Goal: Information Seeking & Learning: Check status

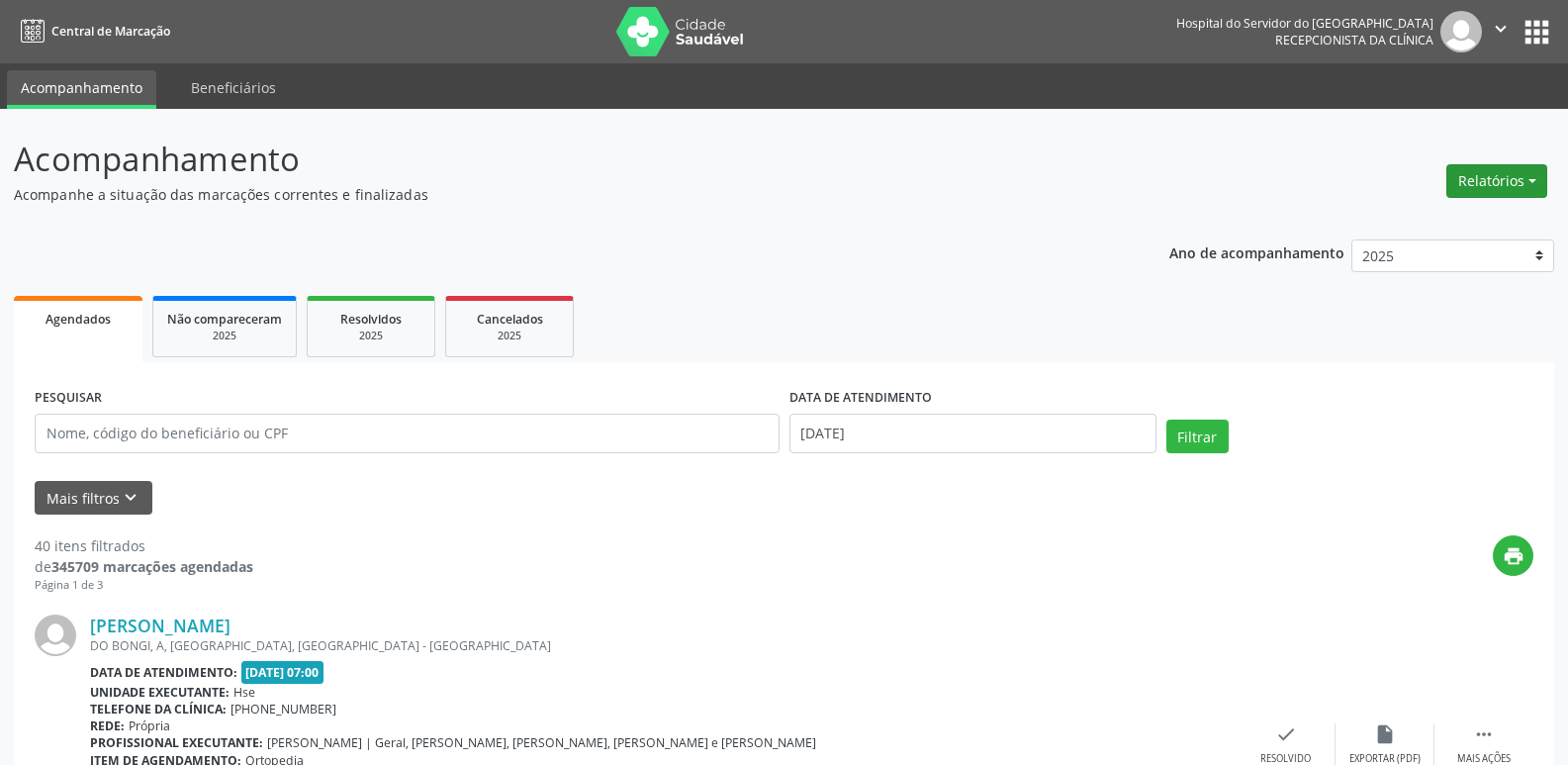
click at [1530, 164] on button "Relatórios" at bounding box center [1495, 181] width 101 height 34
click at [1403, 227] on link "Agendamentos" at bounding box center [1442, 224] width 213 height 28
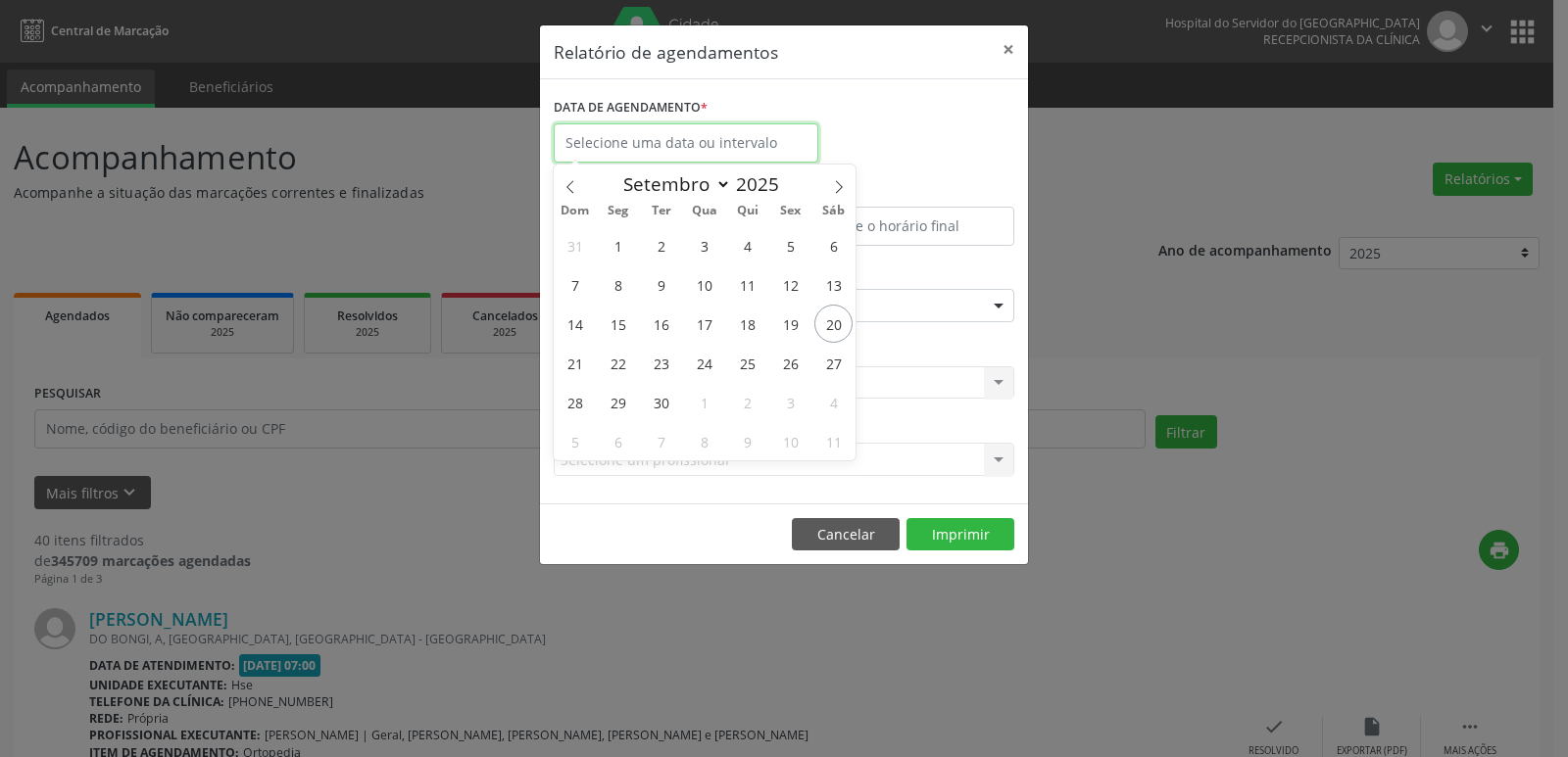
click at [787, 133] on input "text" at bounding box center [685, 143] width 264 height 39
click at [826, 336] on span "20" at bounding box center [833, 323] width 38 height 38
type input "[DATE]"
click at [826, 336] on span "20" at bounding box center [833, 323] width 38 height 38
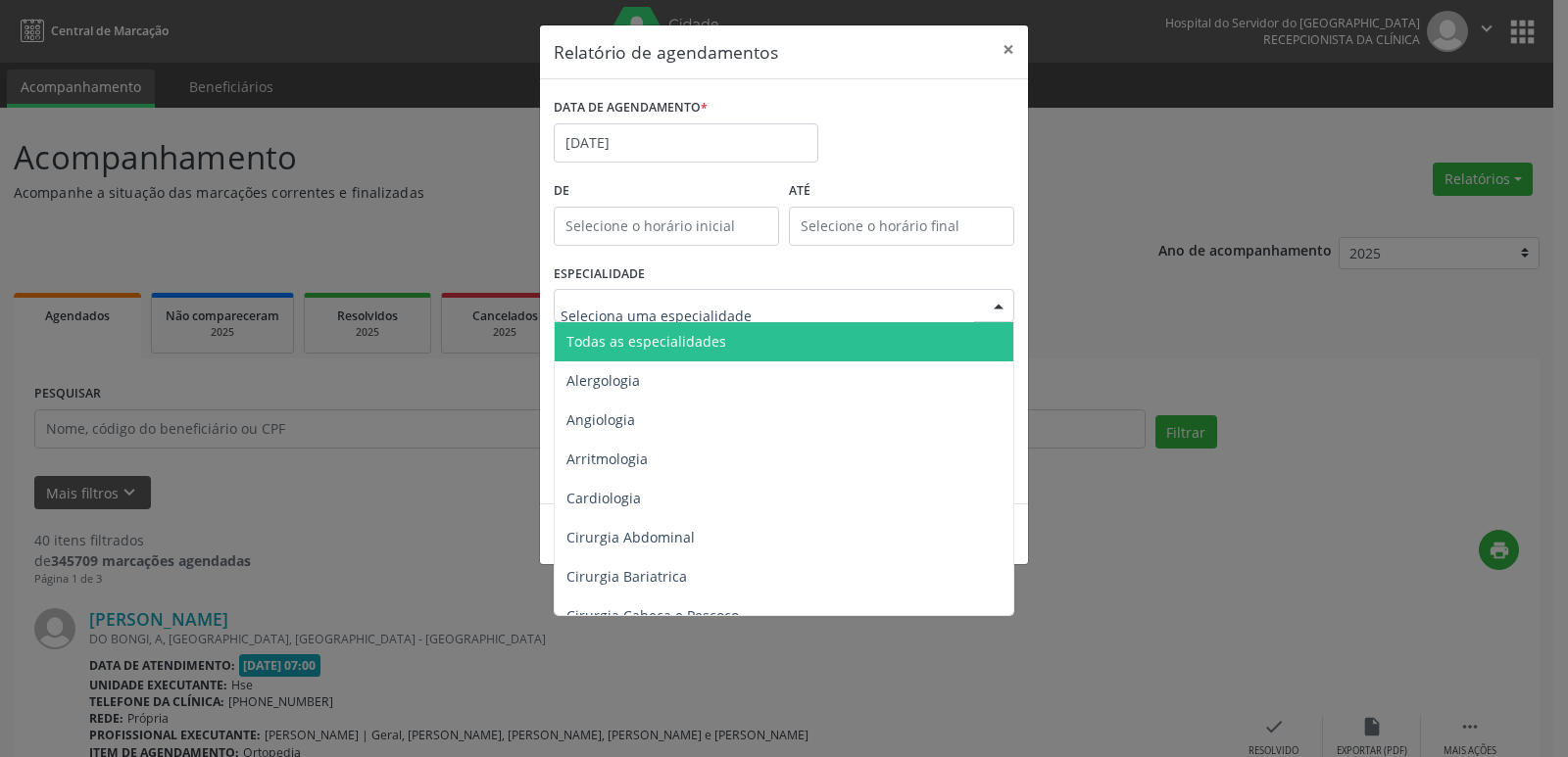
click at [645, 343] on span "Todas as especialidades" at bounding box center [646, 341] width 160 height 19
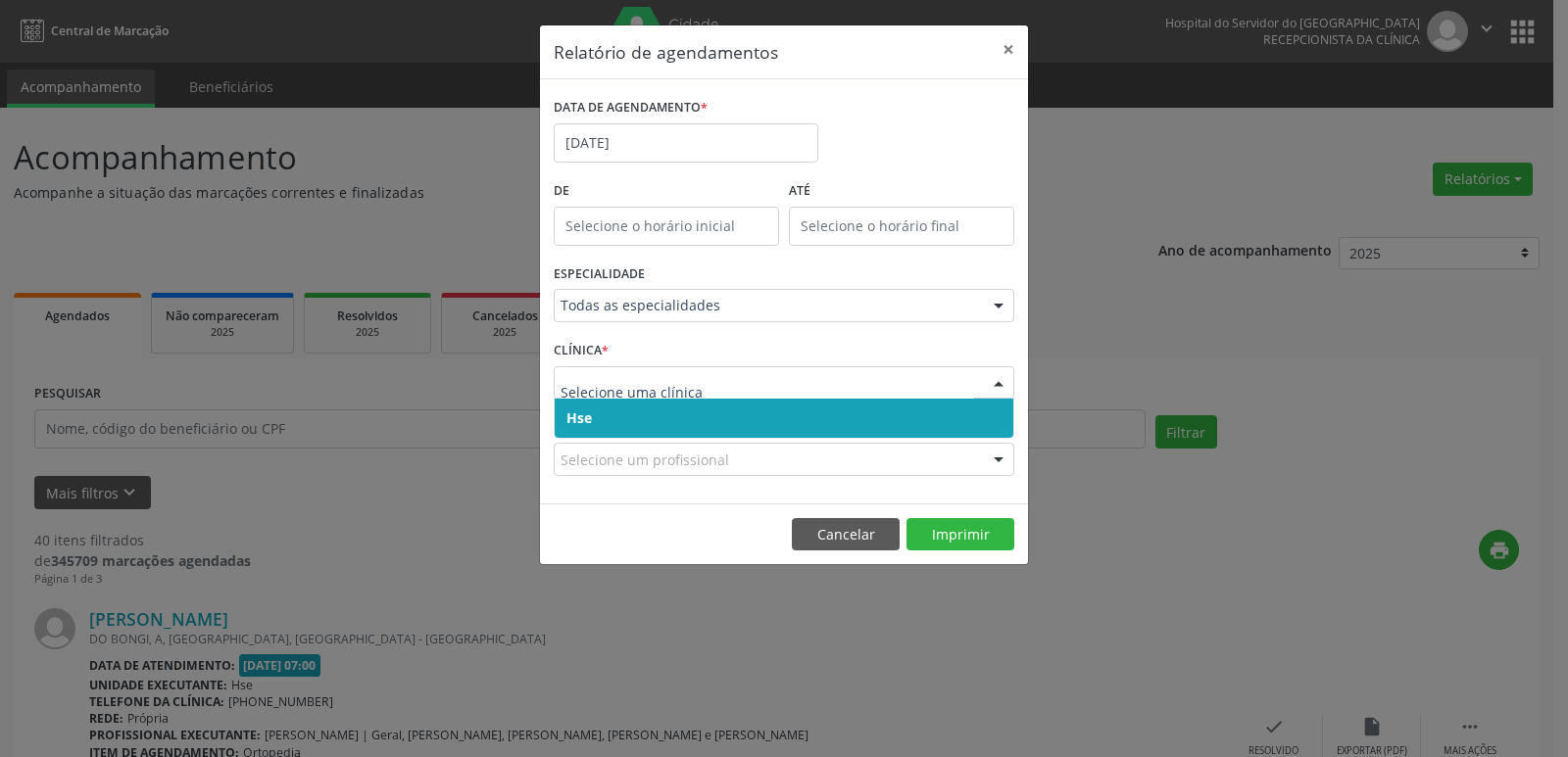
click at [681, 435] on span "Hse" at bounding box center [783, 418] width 459 height 39
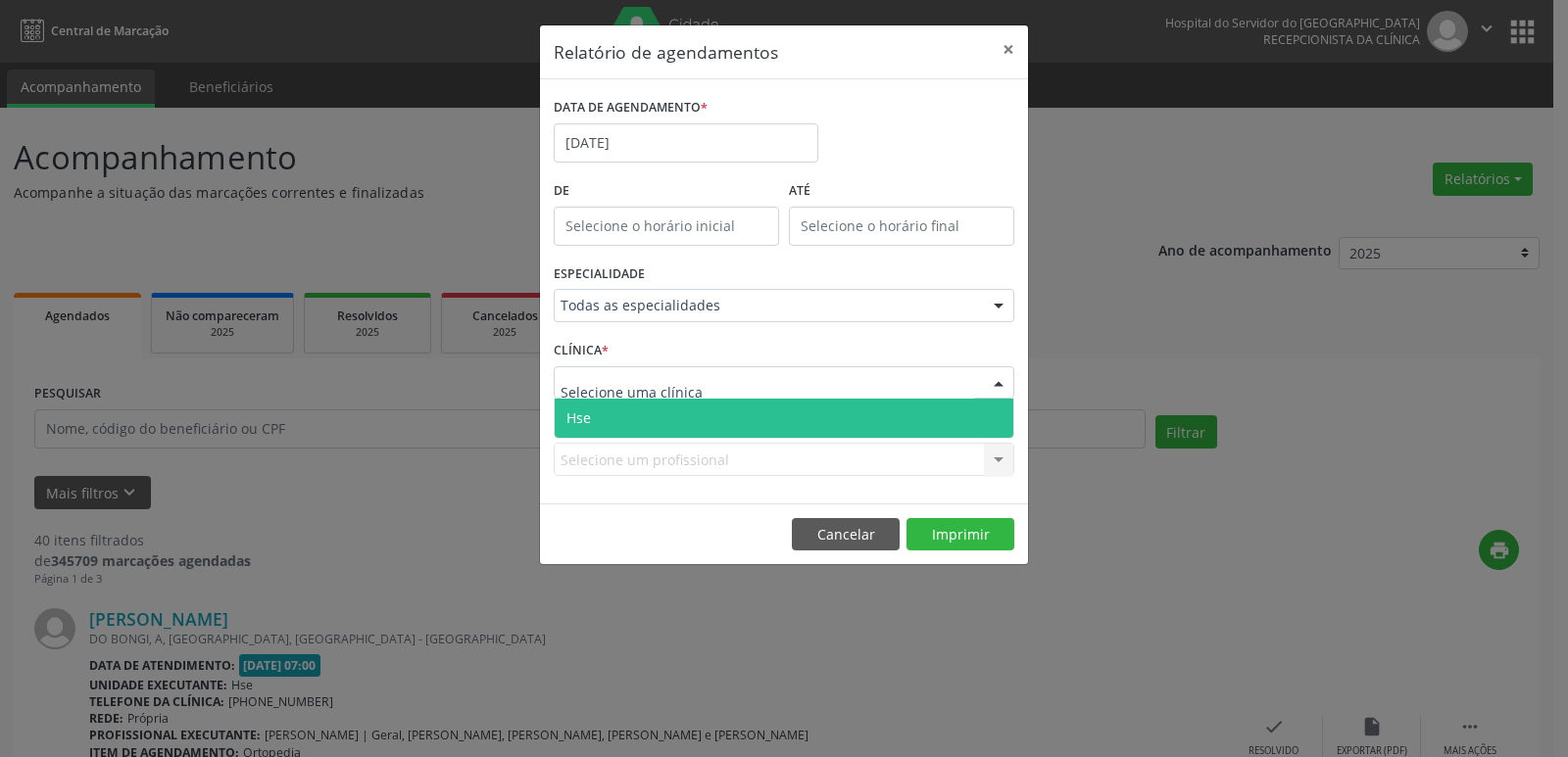
click at [687, 421] on span "Hse" at bounding box center [783, 418] width 459 height 39
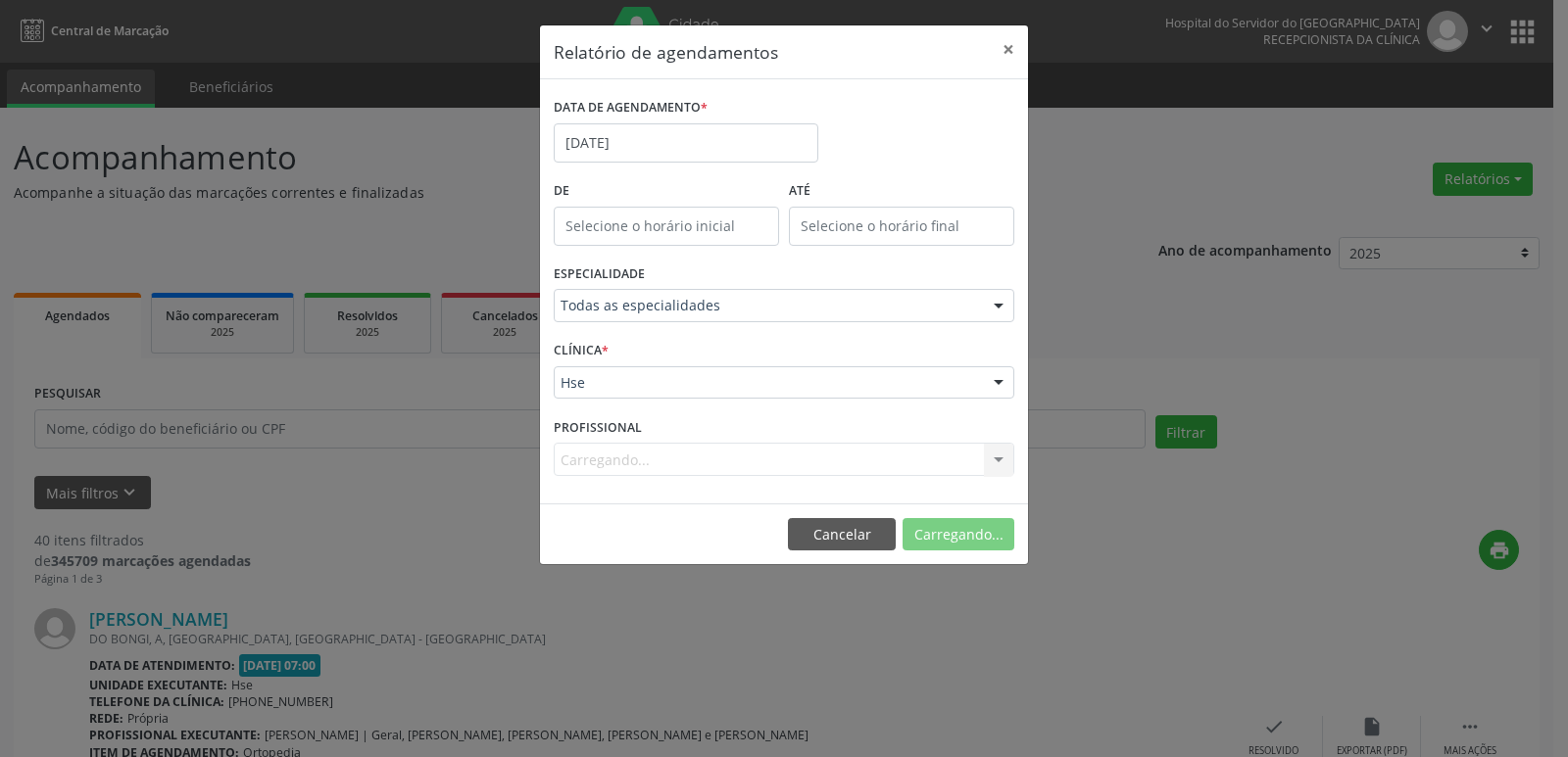
click at [681, 465] on div "Carregando... Nenhum resultado encontrado para: " " Não há nenhuma opção para s…" at bounding box center [783, 459] width 461 height 34
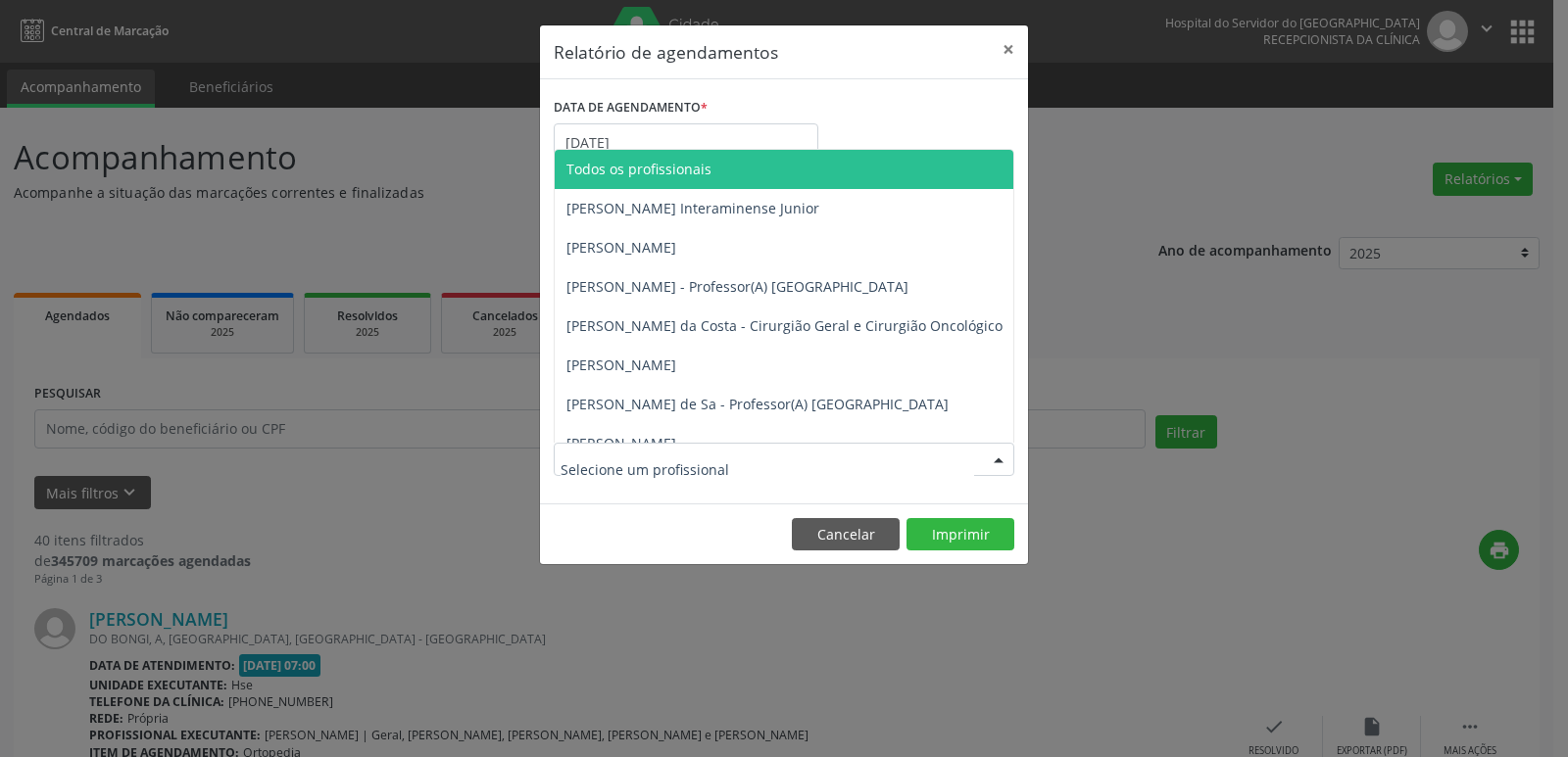
click at [738, 169] on span "Todos os profissionais" at bounding box center [884, 170] width 660 height 39
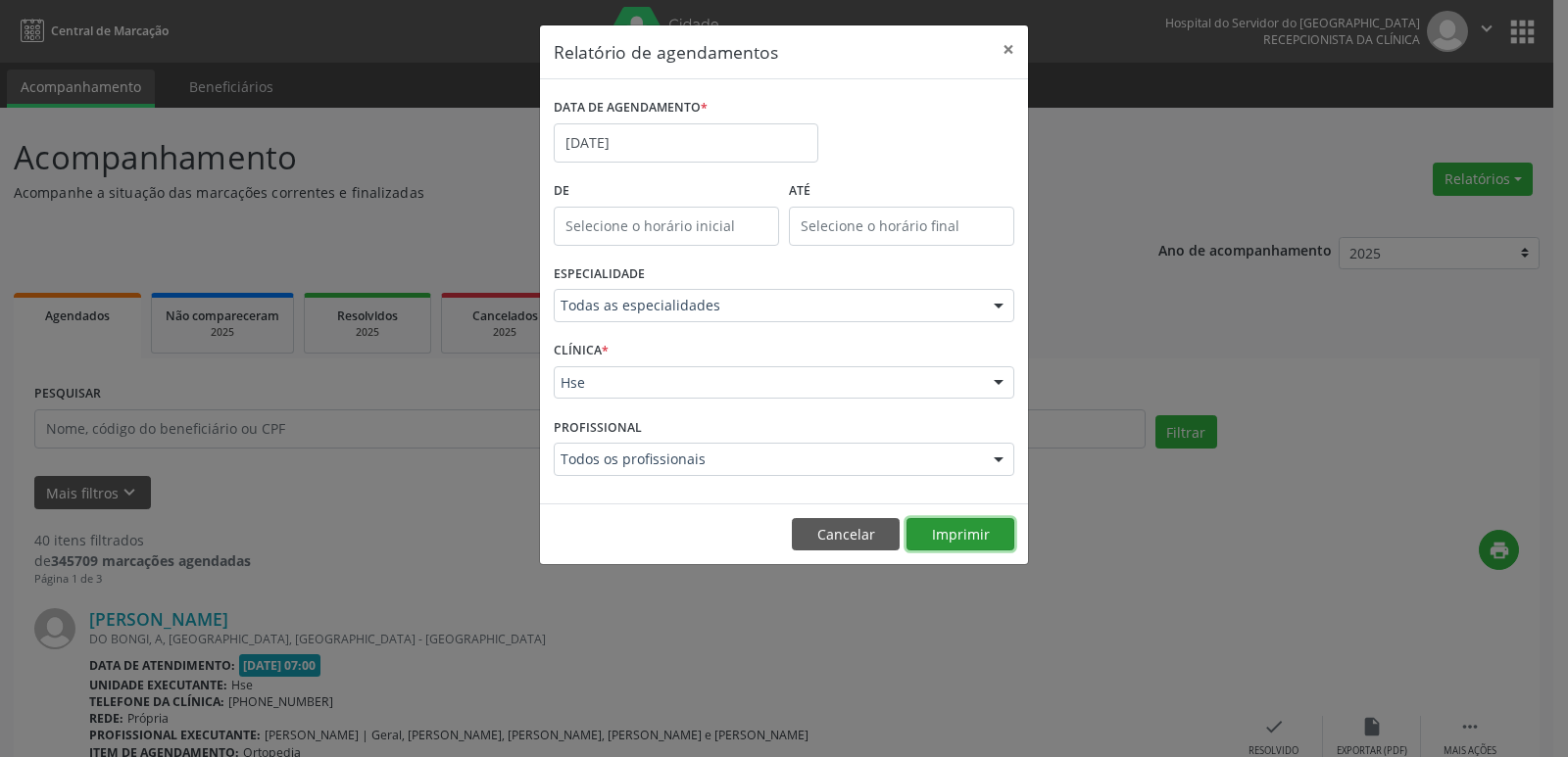
click at [979, 542] on button "Imprimir" at bounding box center [960, 535] width 107 height 34
click at [1002, 40] on button "×" at bounding box center [1008, 49] width 39 height 48
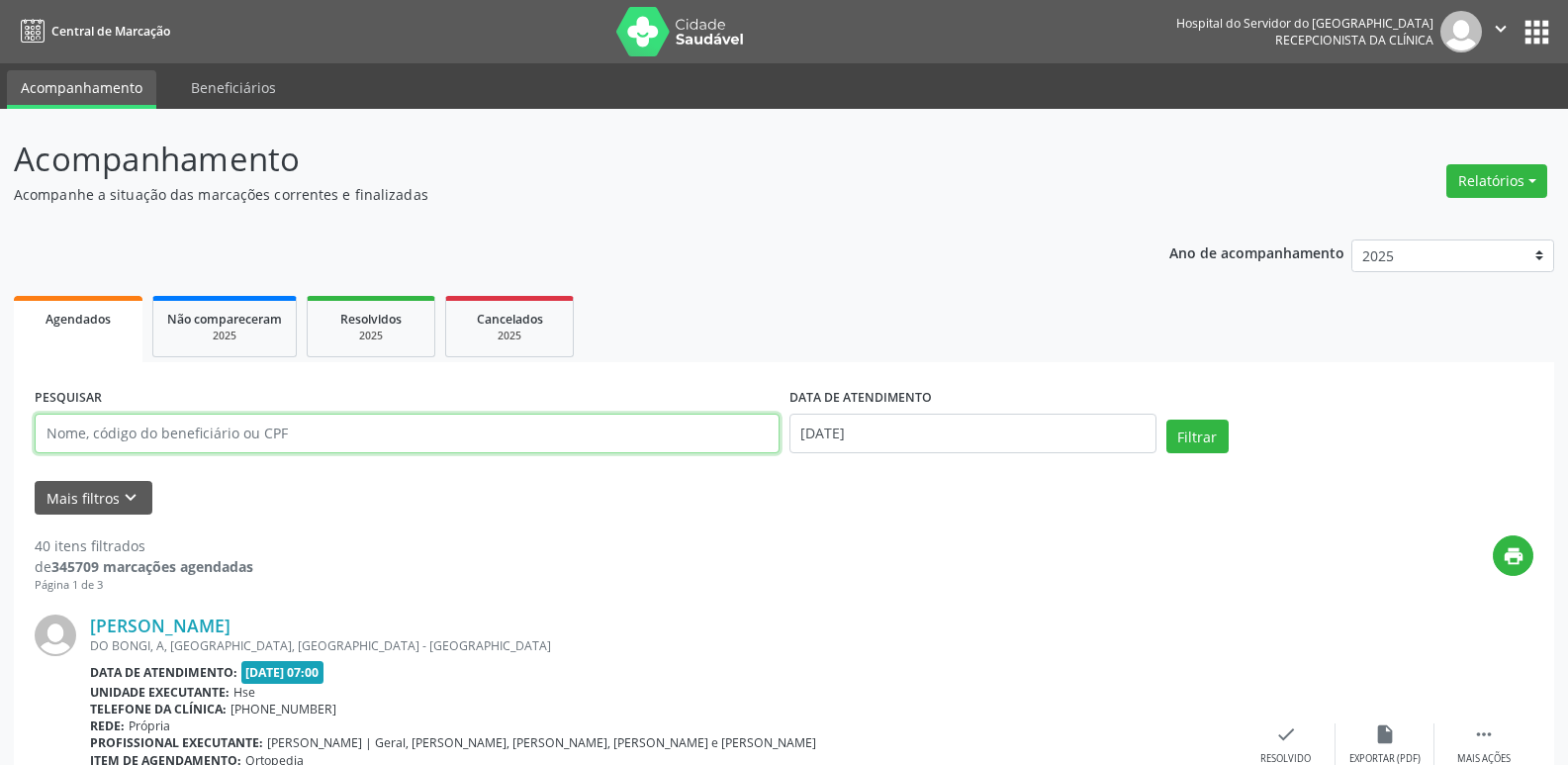
click at [394, 437] on input "text" at bounding box center [407, 433] width 745 height 40
type input "29872090459"
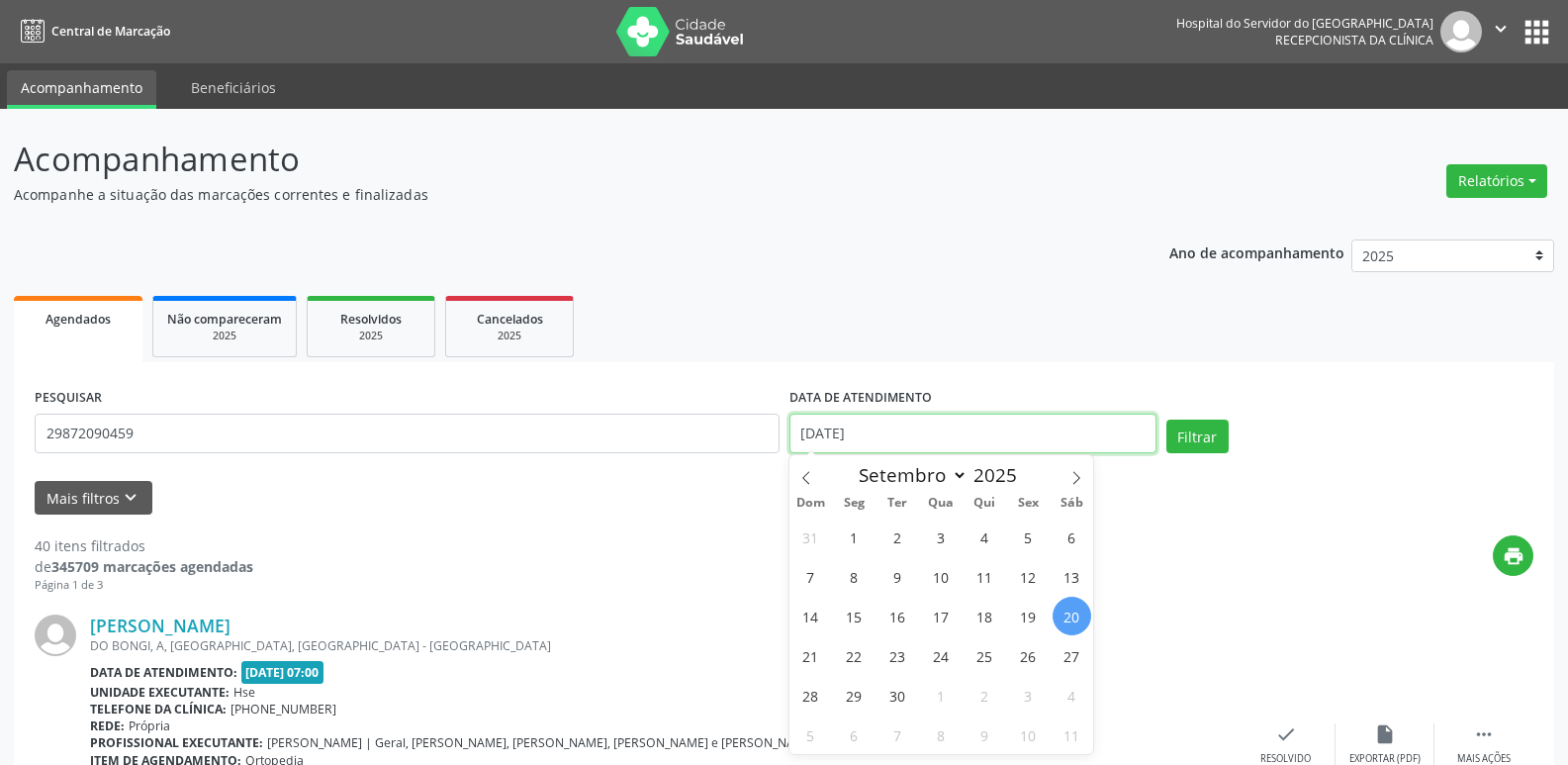
drag, startPoint x: 807, startPoint y: 433, endPoint x: 900, endPoint y: 423, distance: 93.5
click at [900, 423] on input "[DATE]" at bounding box center [973, 433] width 367 height 40
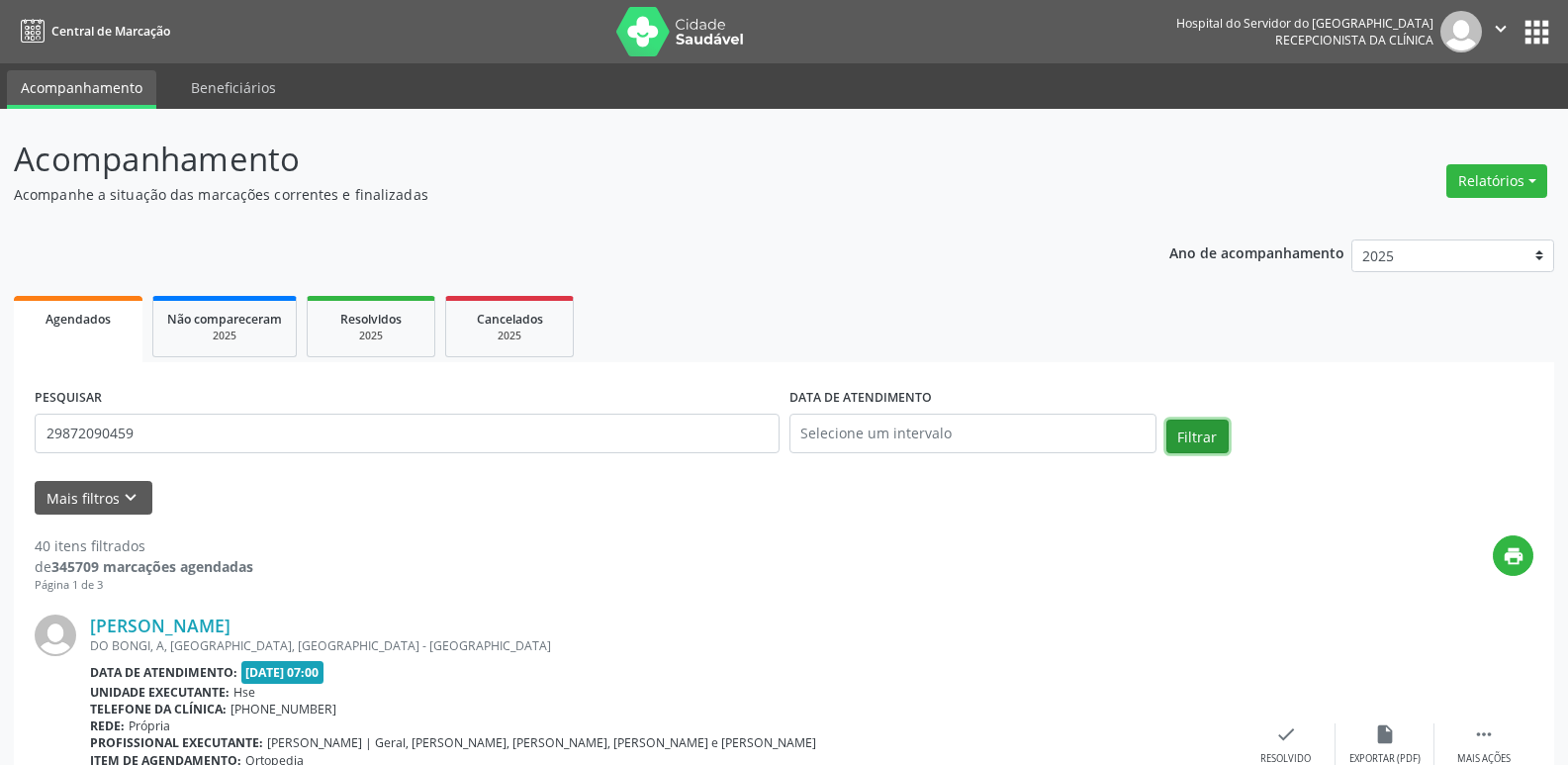
click at [1185, 443] on button "Filtrar" at bounding box center [1197, 436] width 63 height 34
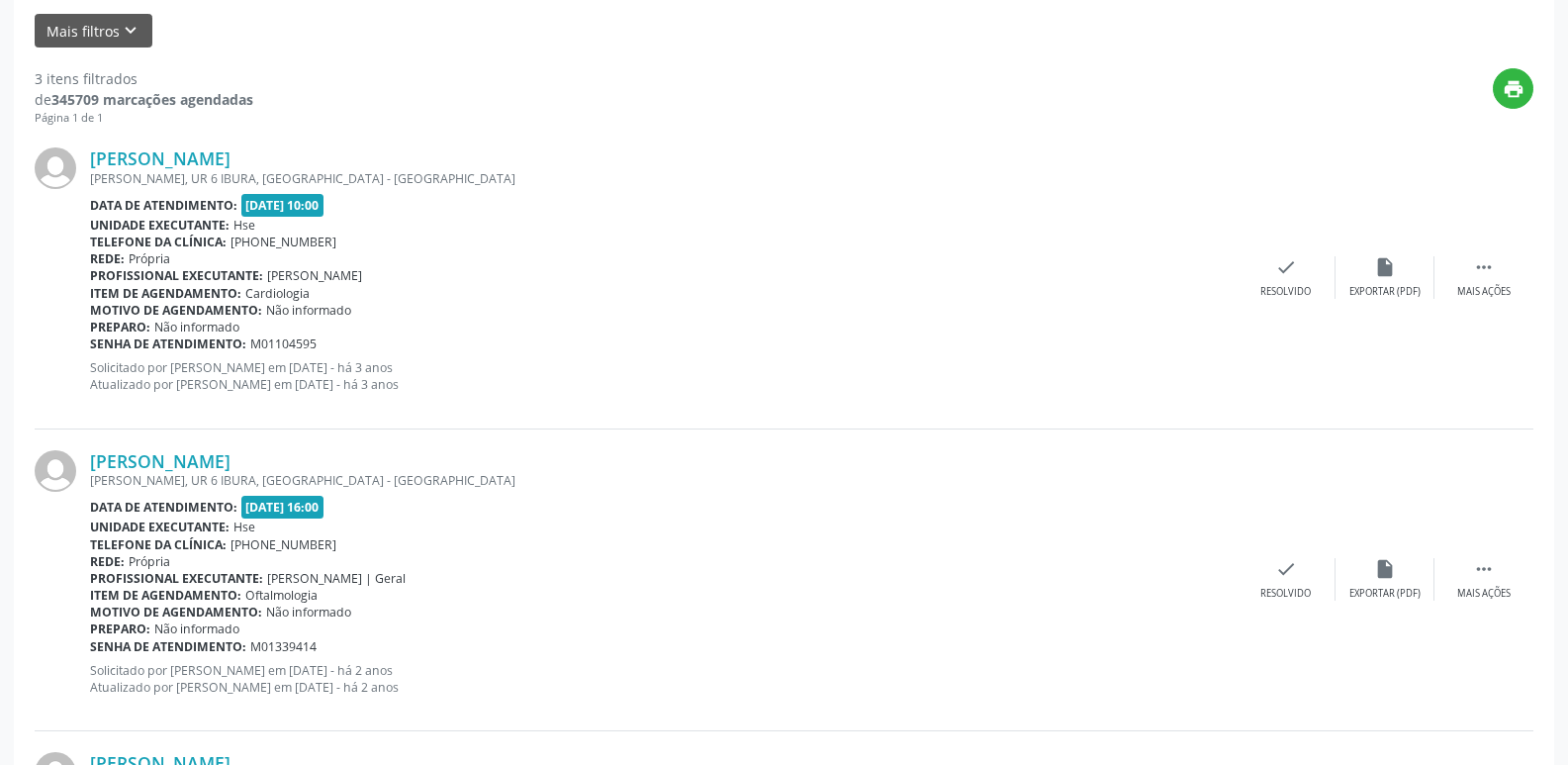
scroll to position [374, 0]
